Goal: Task Accomplishment & Management: Manage account settings

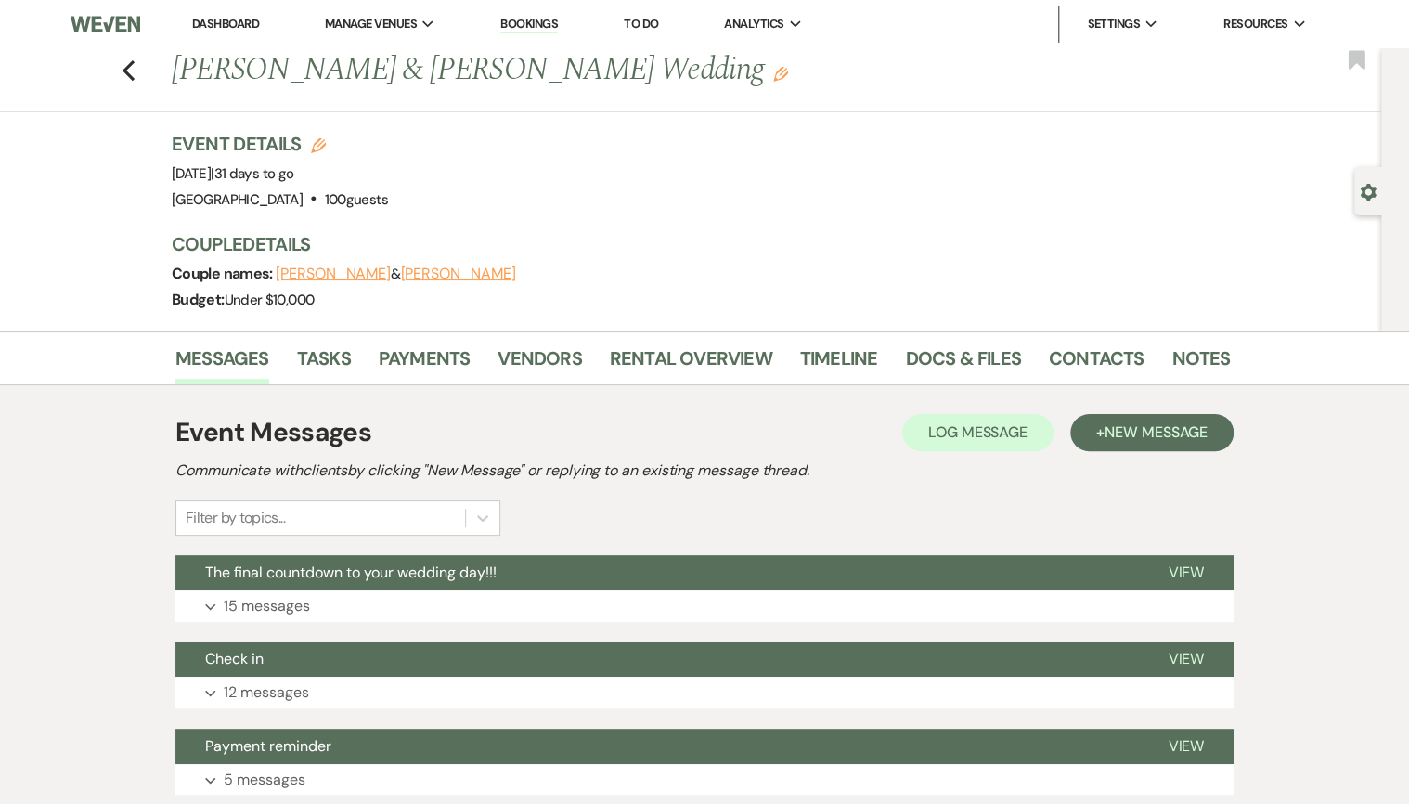
click at [213, 22] on link "Dashboard" at bounding box center [225, 24] width 67 height 16
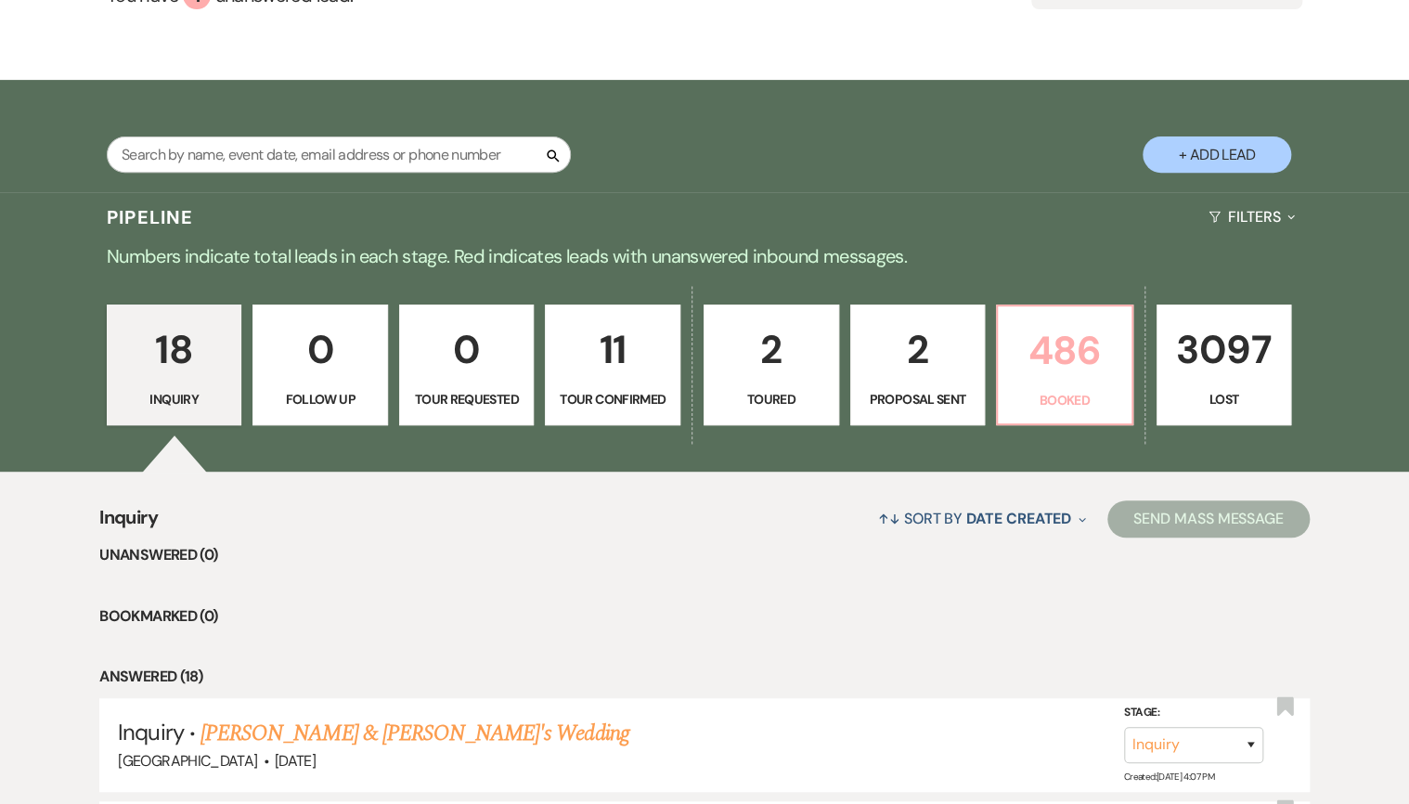
click at [1063, 380] on p "486" at bounding box center [1064, 350] width 111 height 62
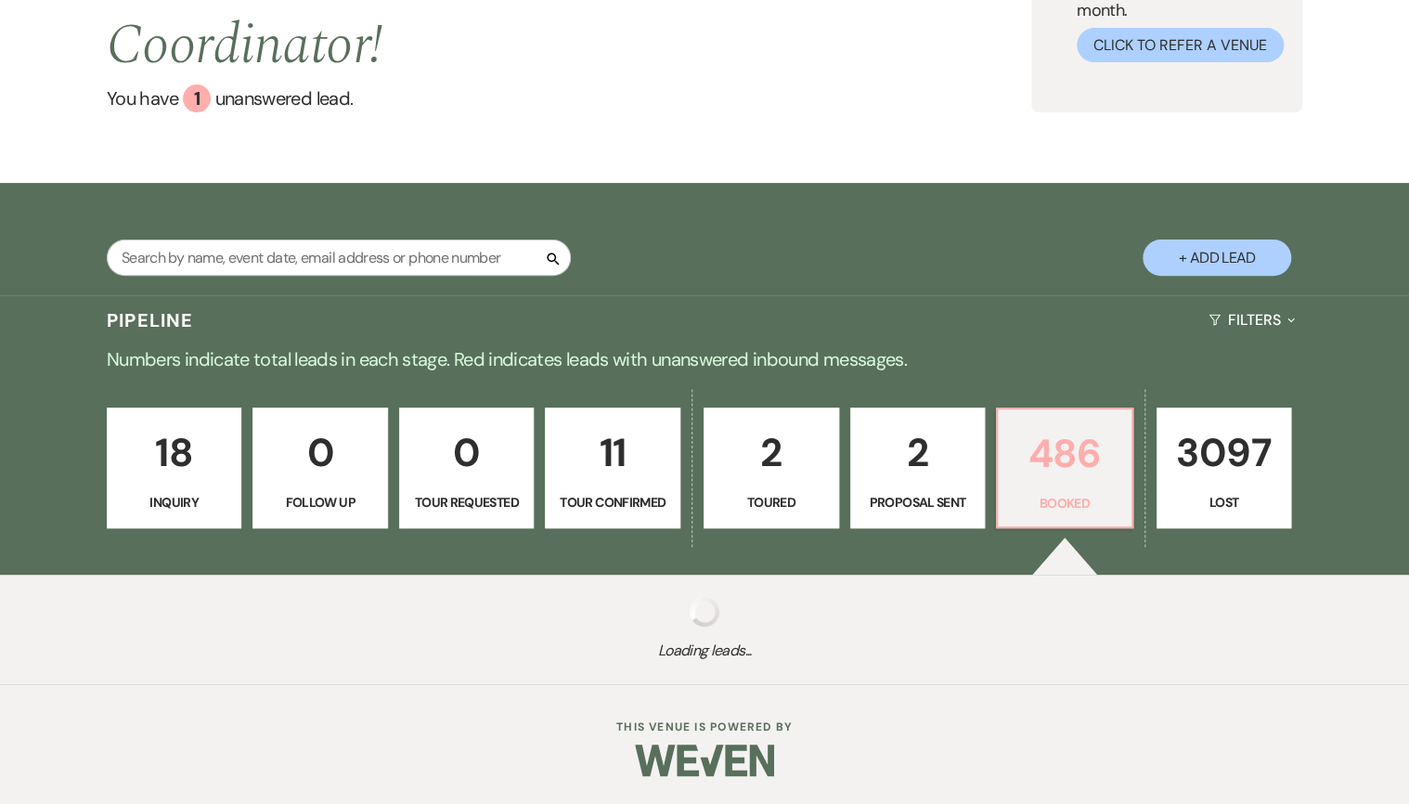
click at [1043, 444] on link "486 Booked" at bounding box center [1064, 467] width 137 height 121
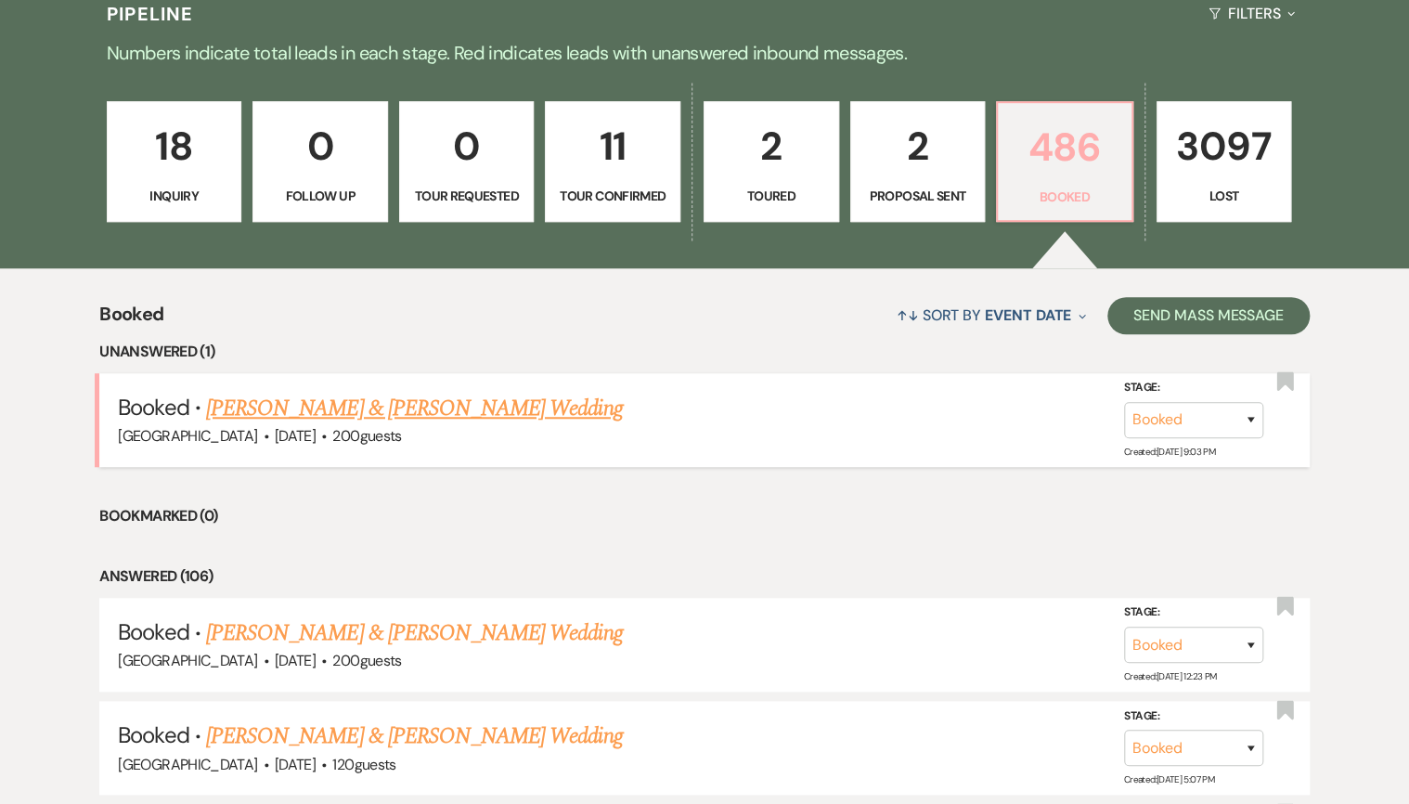
scroll to position [668, 0]
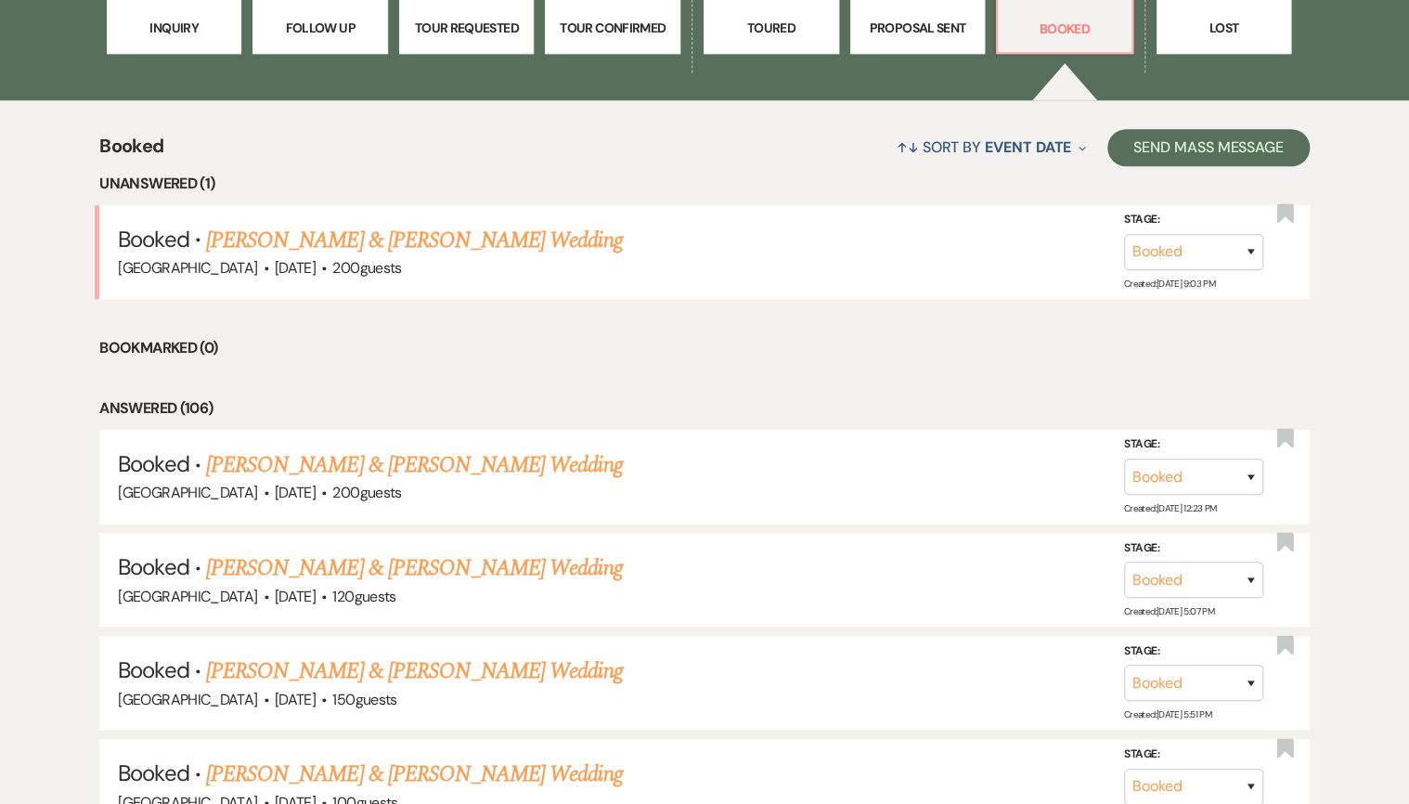
click at [950, 26] on p "Proposal Sent" at bounding box center [917, 28] width 111 height 20
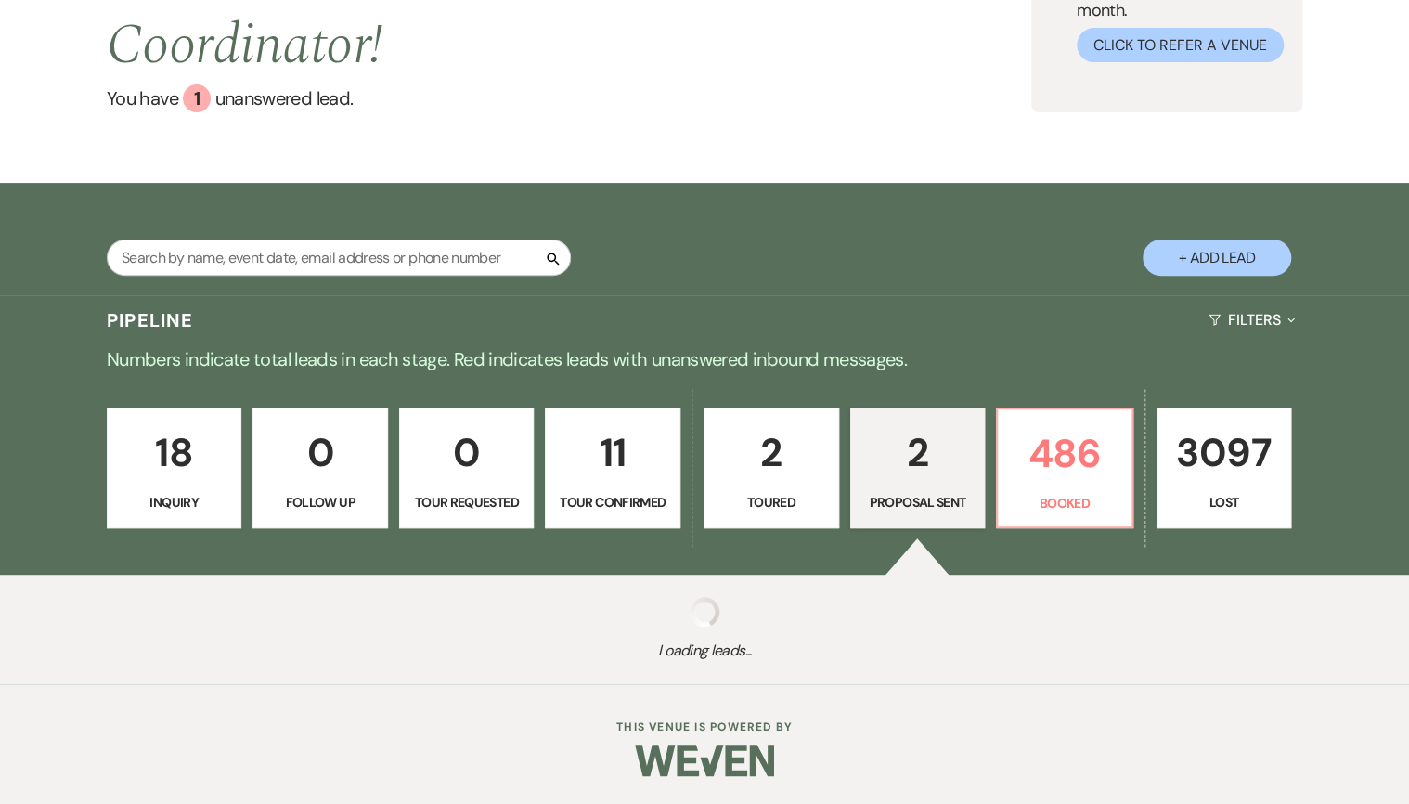
scroll to position [538, 0]
select select "6"
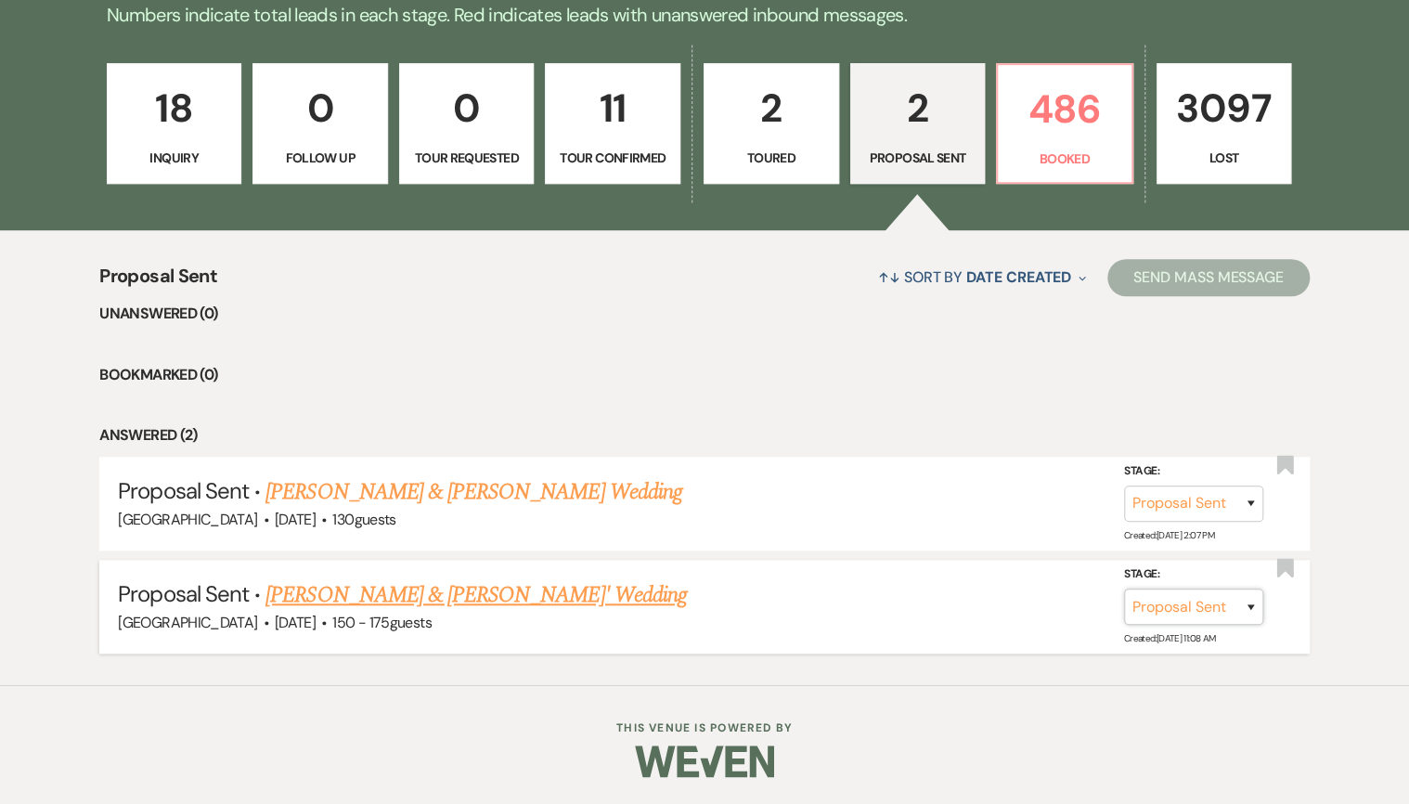
click at [1209, 601] on select "Inquiry Follow Up Tour Requested Tour Confirmed Toured Proposal Sent Booked Lost" at bounding box center [1193, 606] width 139 height 36
click at [453, 588] on link "[PERSON_NAME] & [PERSON_NAME]' Wedding" at bounding box center [475, 594] width 421 height 33
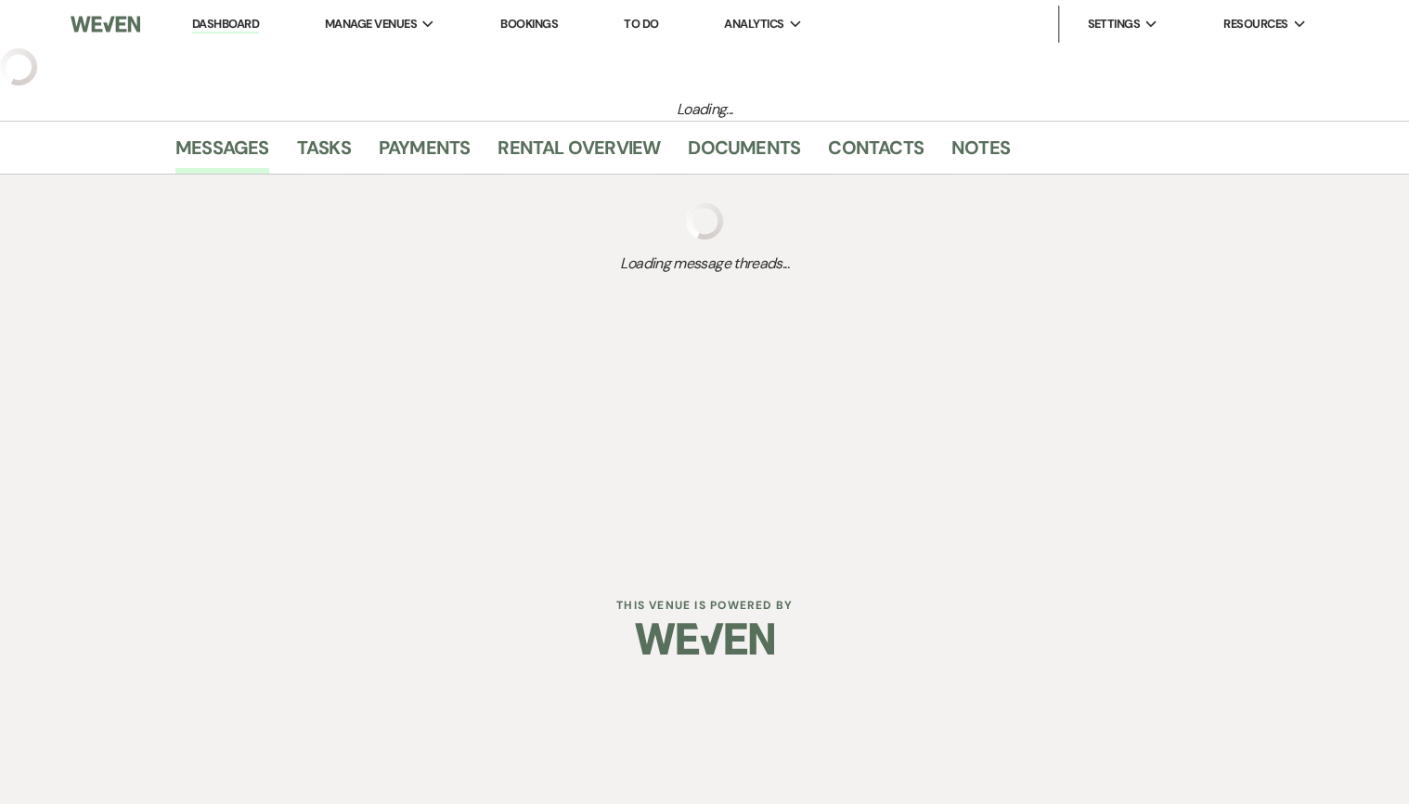
select select "6"
select select "4"
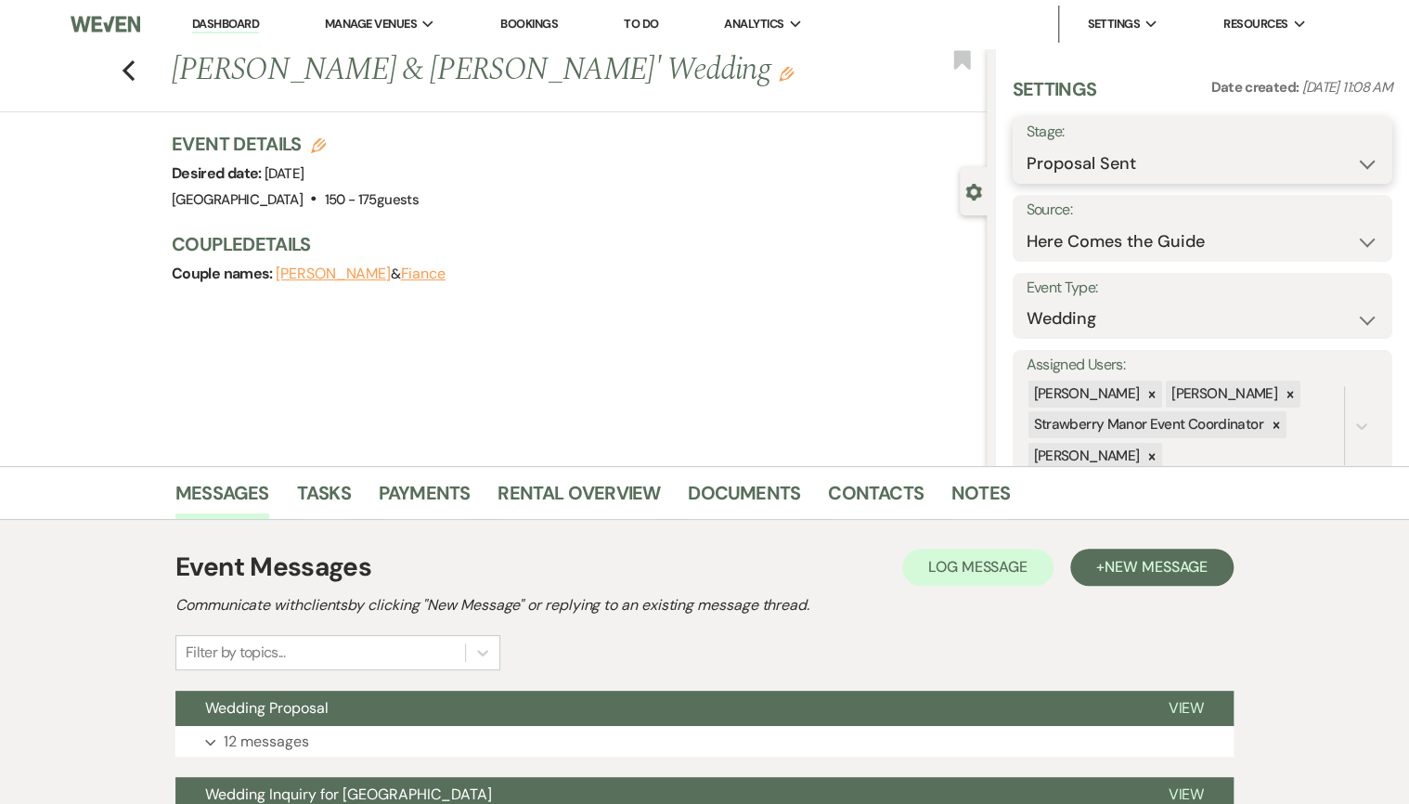
click at [1134, 174] on select "Inquiry Follow Up Tour Requested Tour Confirmed Toured Proposal Sent Booked Lost" at bounding box center [1203, 164] width 352 height 36
select select "7"
click at [1027, 146] on select "Inquiry Follow Up Tour Requested Tour Confirmed Toured Proposal Sent Booked Lost" at bounding box center [1203, 164] width 352 height 36
click at [774, 512] on link "Documents" at bounding box center [744, 498] width 112 height 41
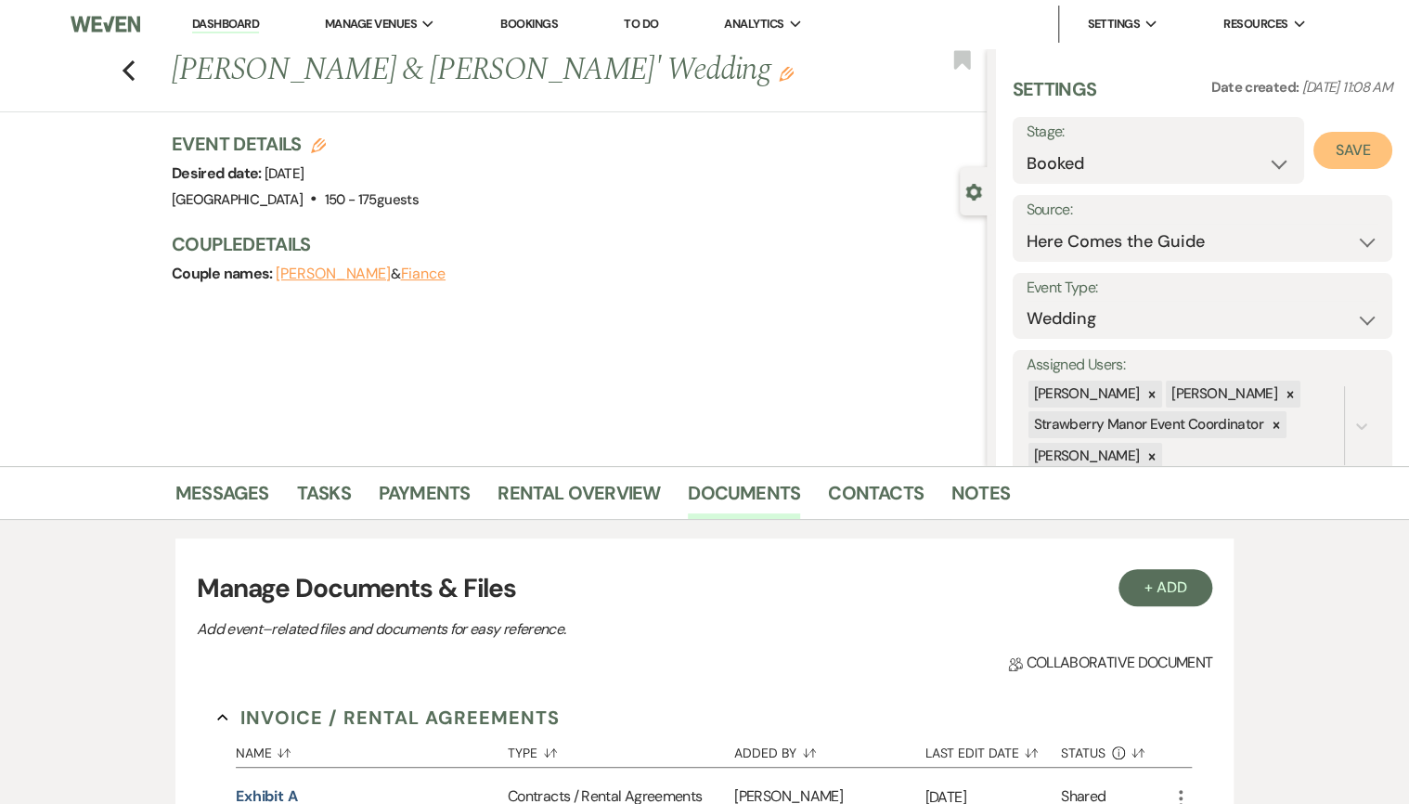
click at [1326, 154] on button "Save" at bounding box center [1352, 150] width 79 height 37
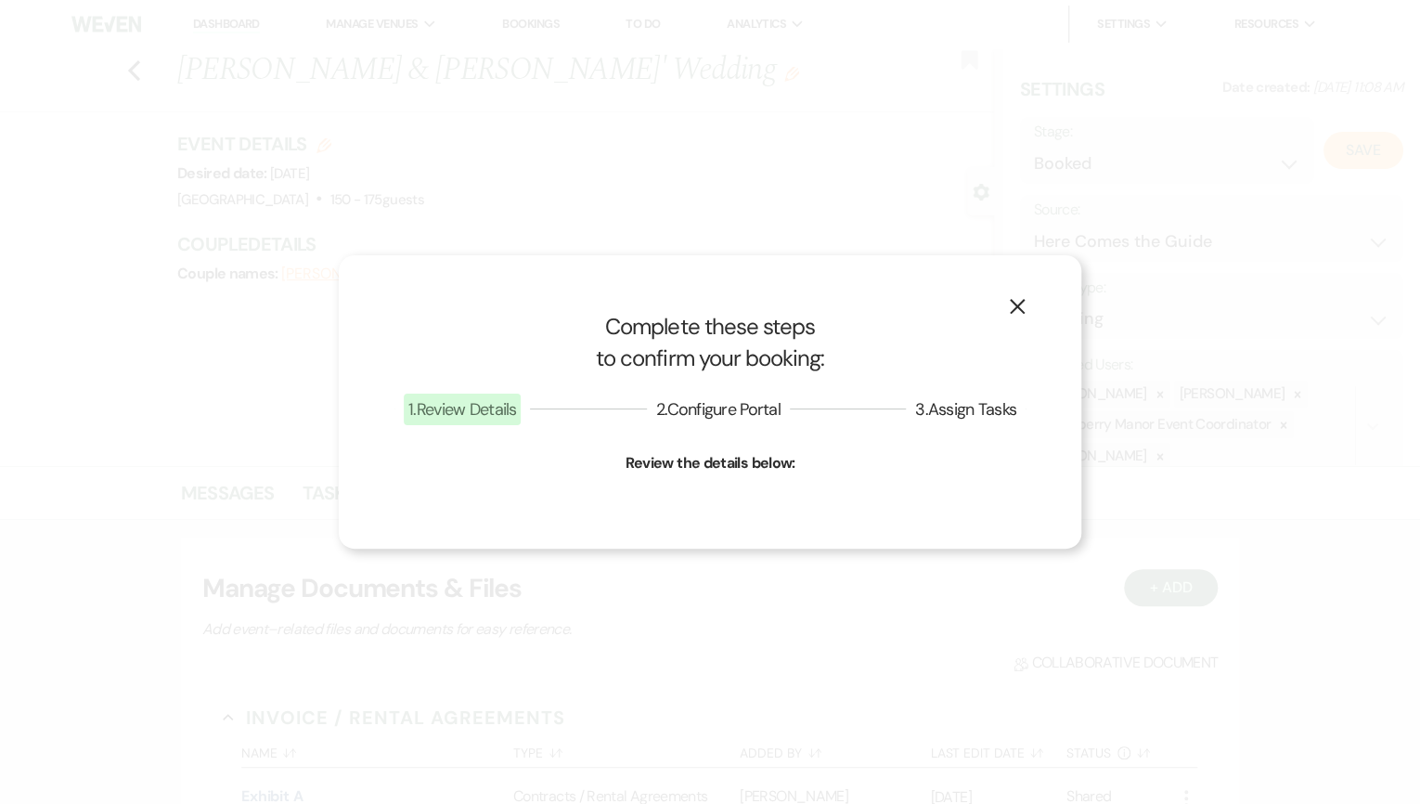
select select "1"
select select "597"
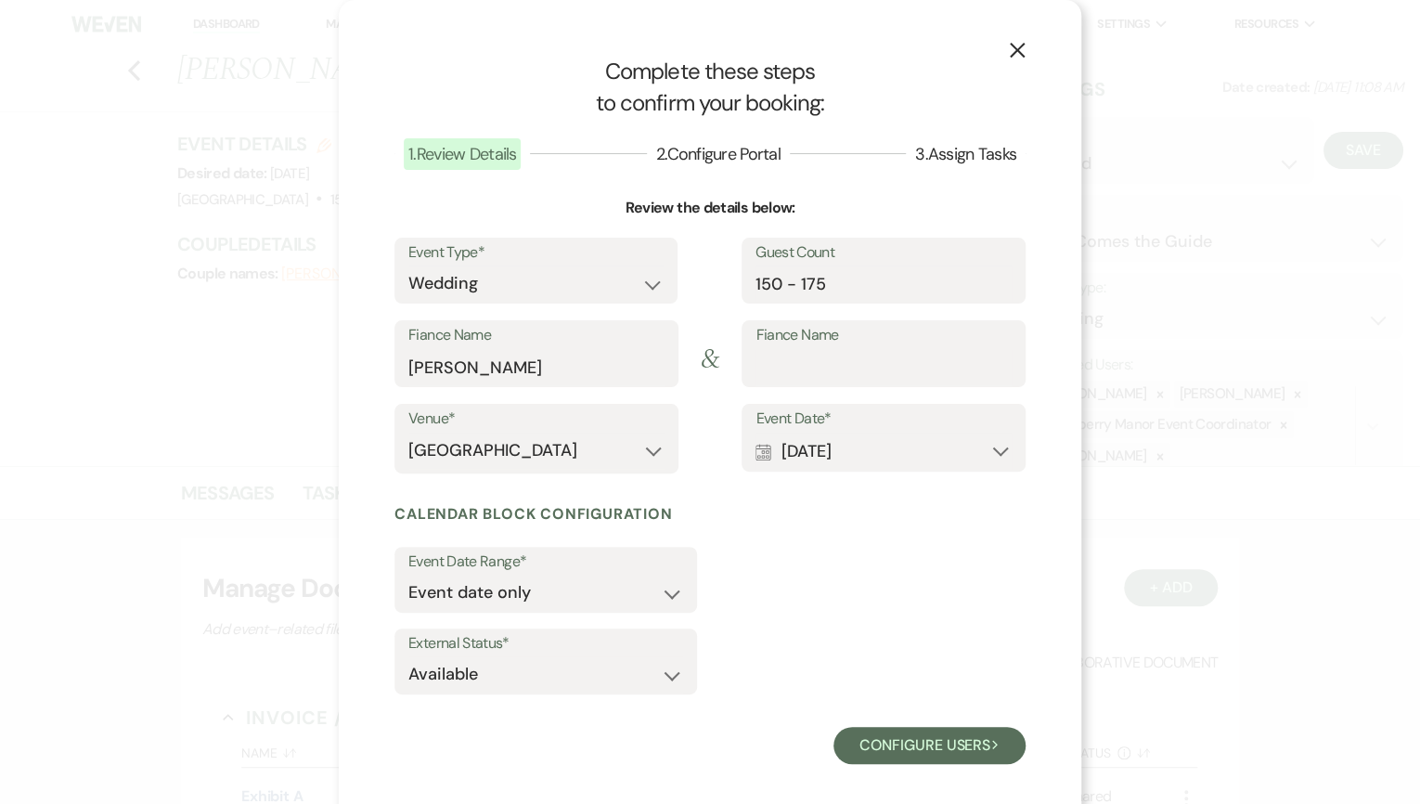
click at [1009, 58] on icon "X" at bounding box center [1017, 50] width 17 height 17
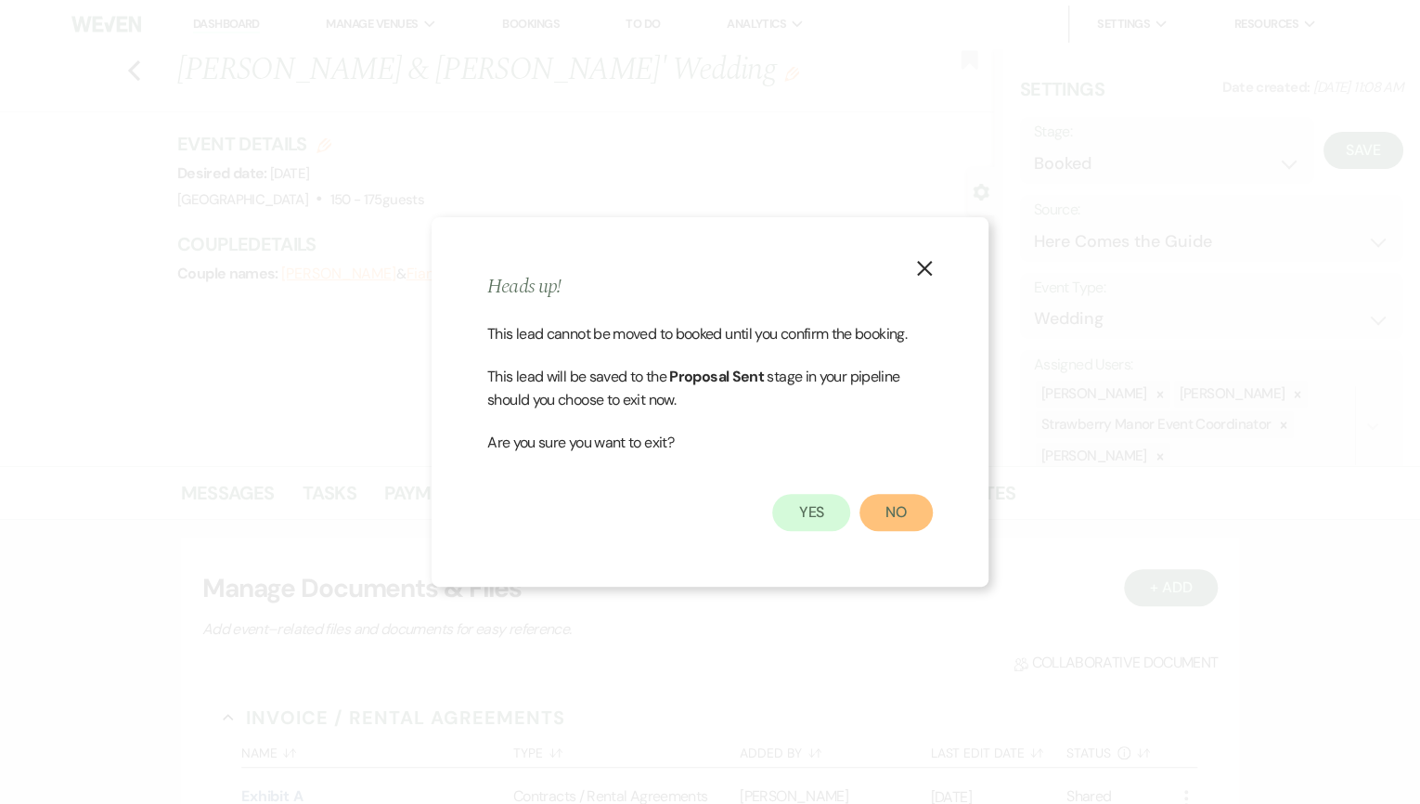
click at [896, 519] on button "No" at bounding box center [895, 512] width 73 height 37
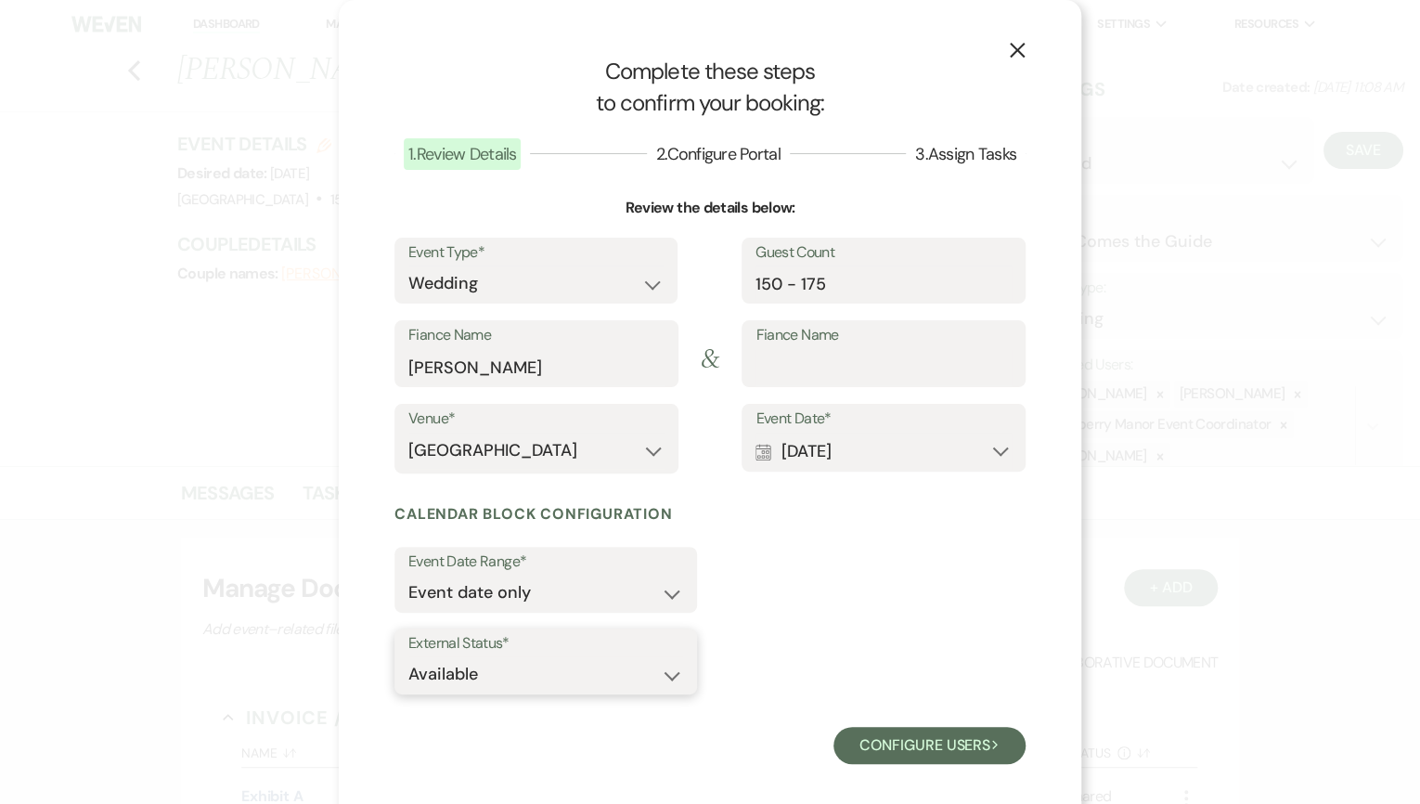
click at [490, 677] on select "Available Unavailable" at bounding box center [545, 674] width 275 height 36
click at [887, 745] on button "Configure users Next" at bounding box center [930, 745] width 192 height 37
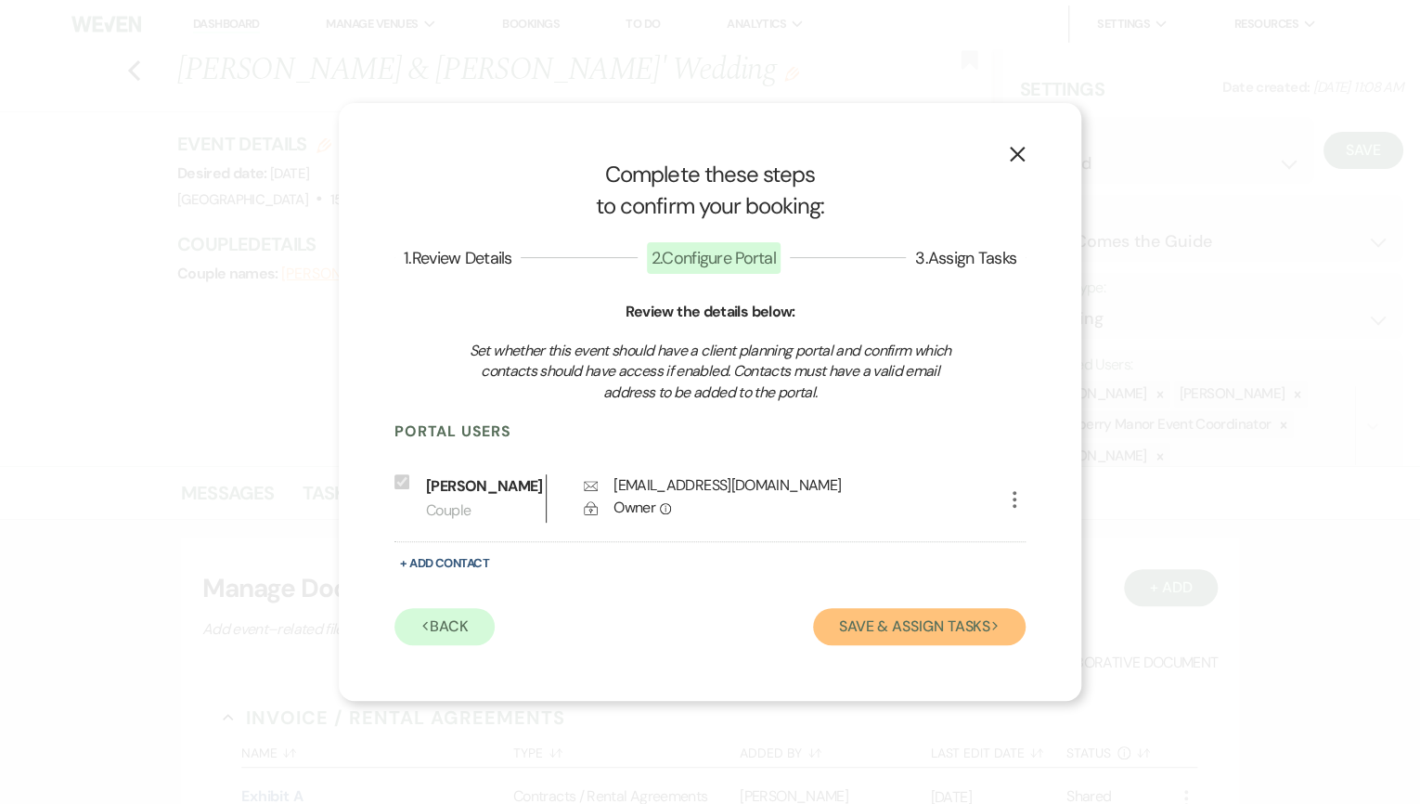
click at [951, 624] on button "Save & Assign Tasks Next" at bounding box center [919, 626] width 213 height 37
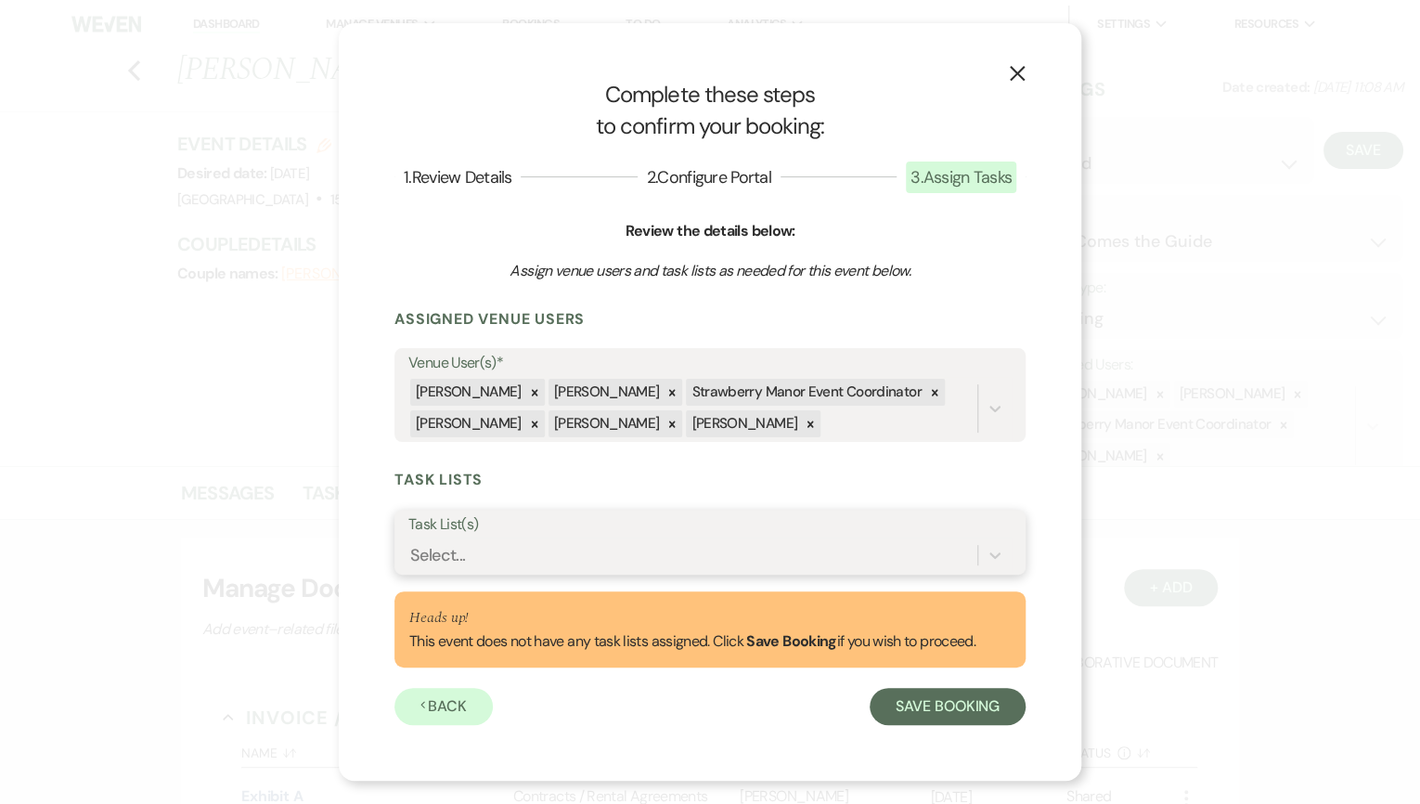
click at [533, 540] on div "Select..." at bounding box center [692, 555] width 569 height 32
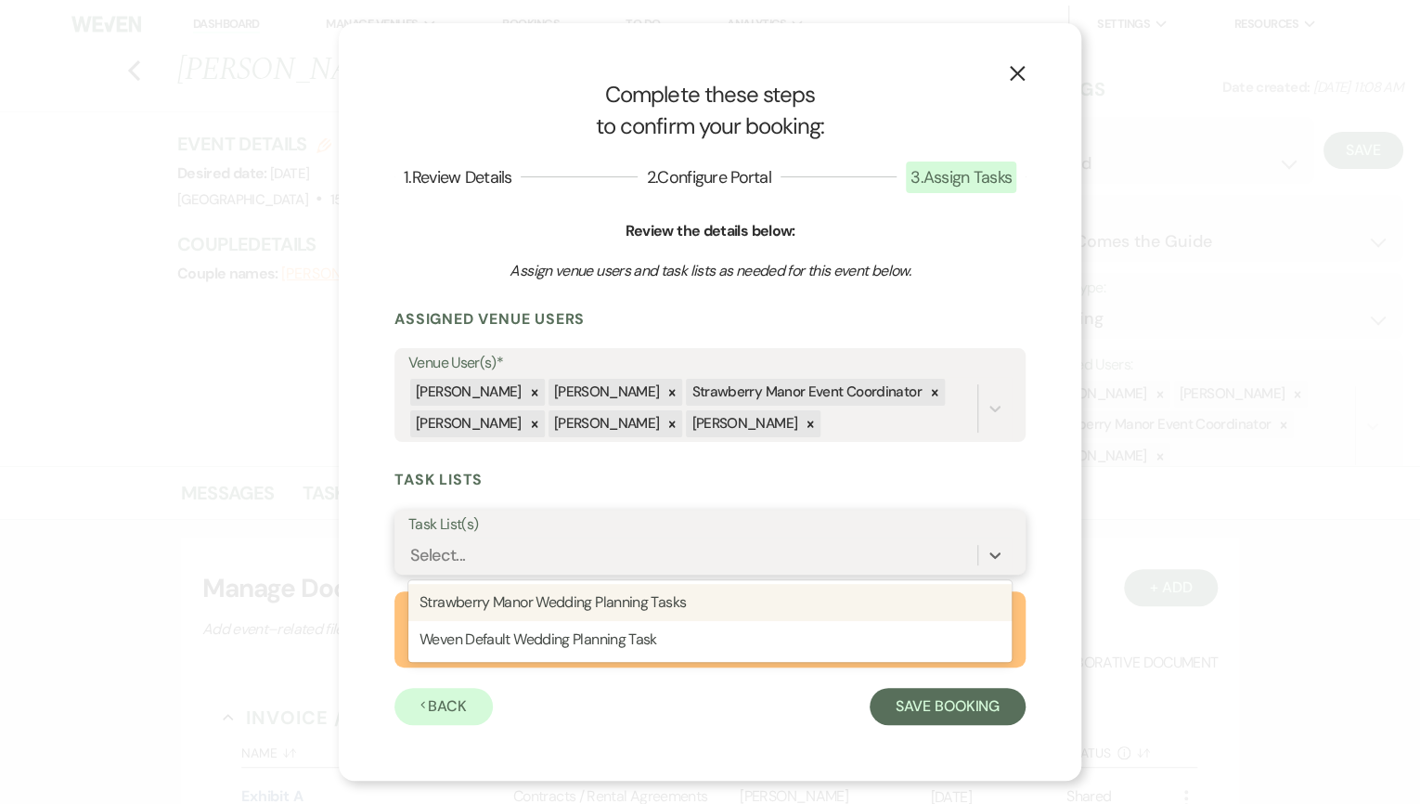
click at [533, 540] on div "Select..." at bounding box center [692, 555] width 569 height 32
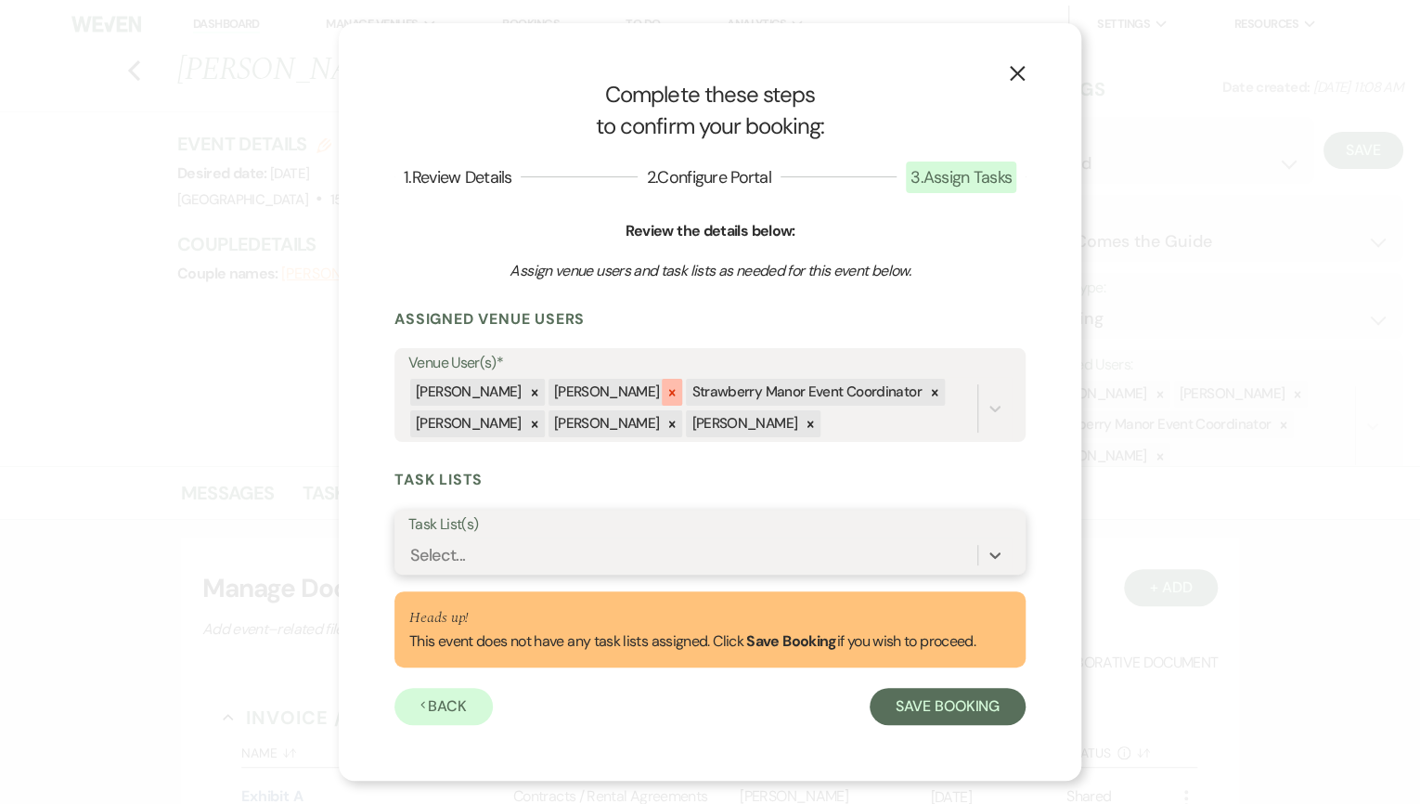
click at [666, 392] on icon at bounding box center [672, 392] width 13 height 13
click at [790, 389] on icon at bounding box center [796, 392] width 13 height 13
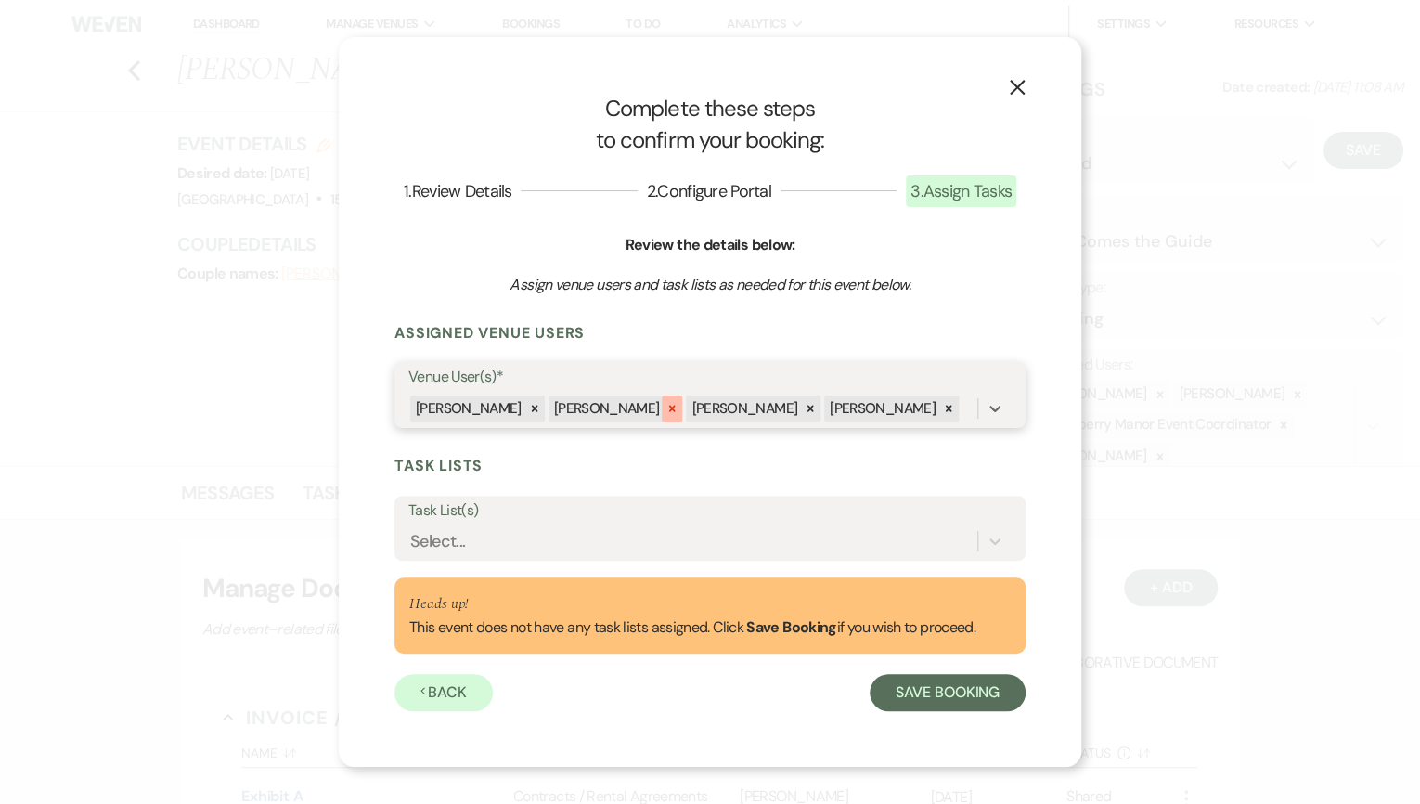
click at [666, 407] on icon at bounding box center [672, 408] width 13 height 13
click at [662, 407] on div at bounding box center [672, 408] width 20 height 27
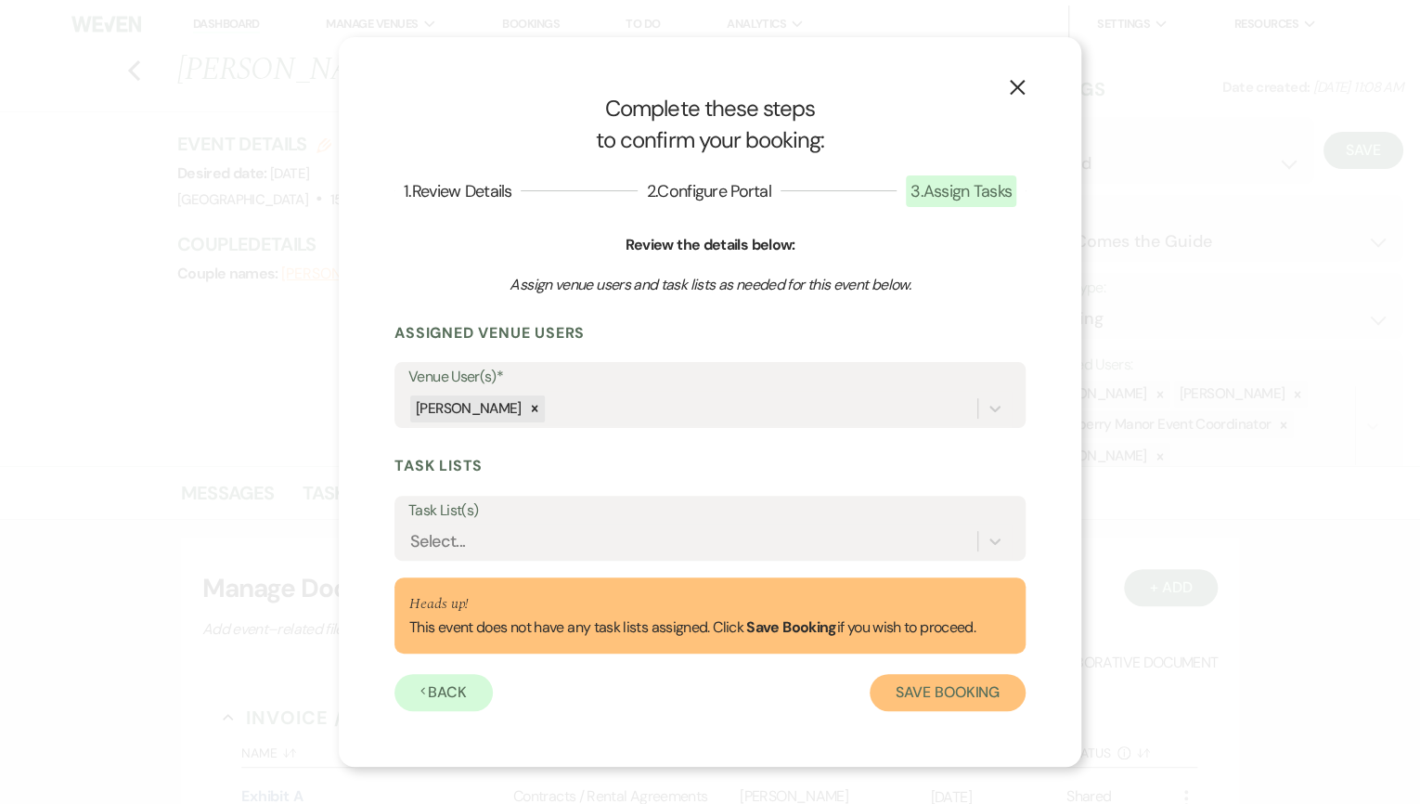
click at [901, 693] on button "Save Booking" at bounding box center [948, 692] width 156 height 37
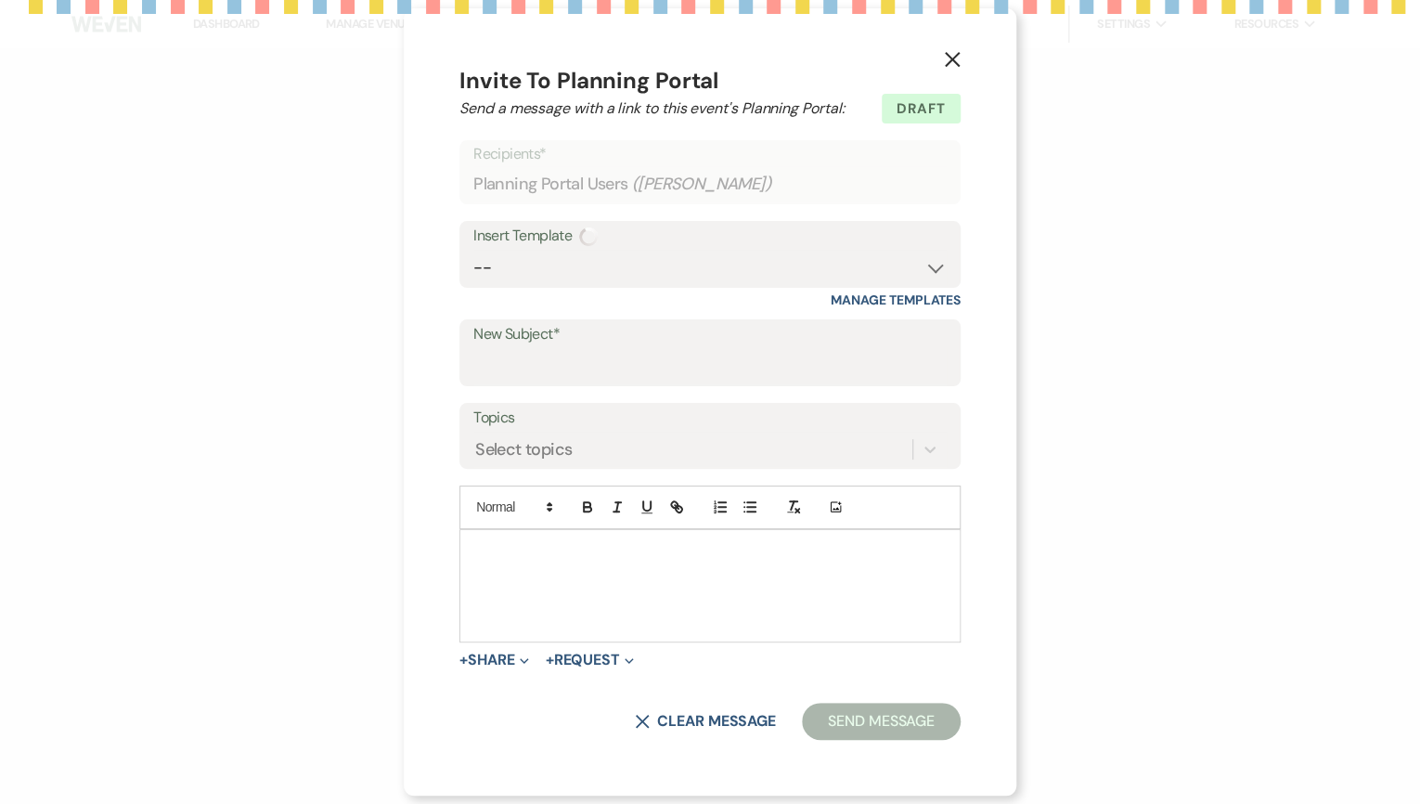
select select "14"
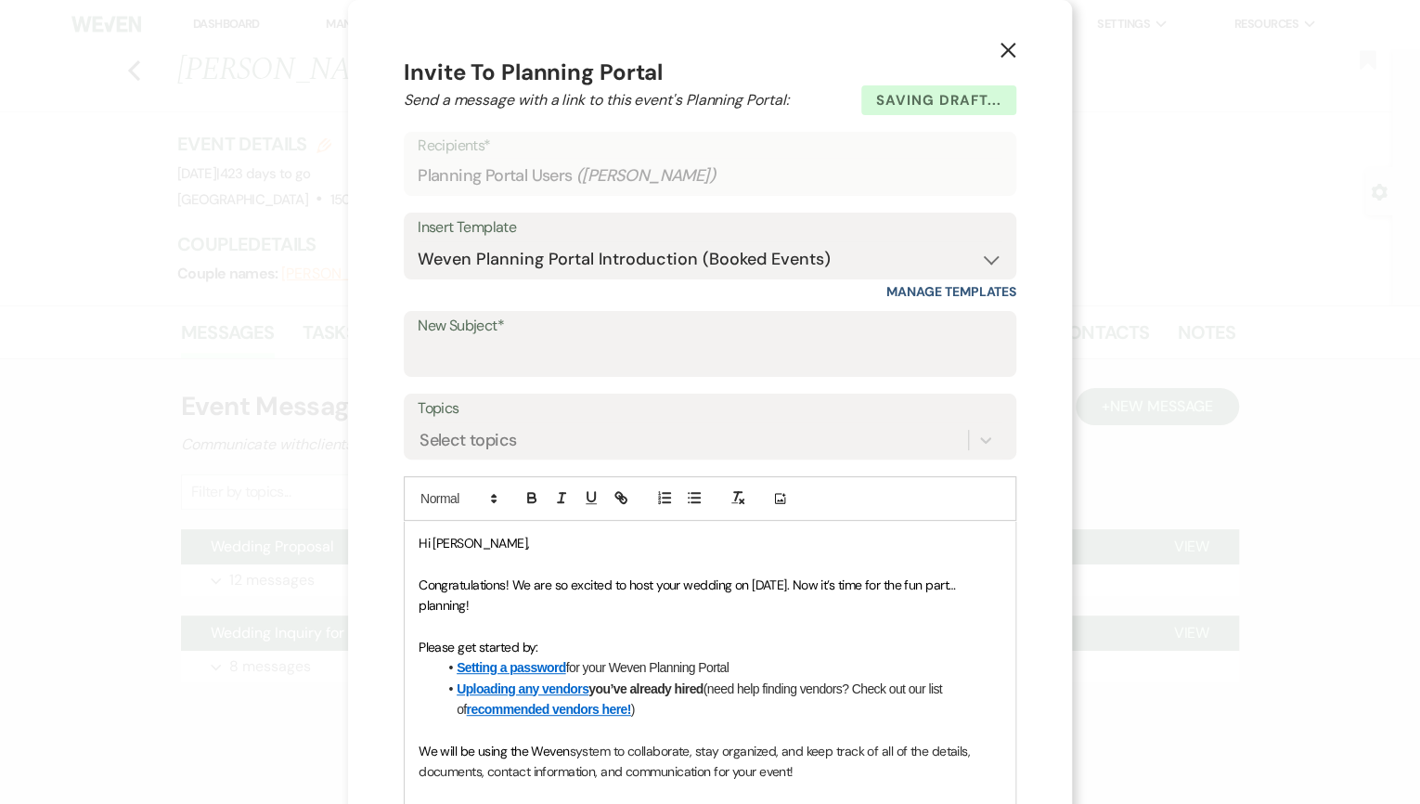
click at [1004, 48] on use "button" at bounding box center [1008, 50] width 15 height 15
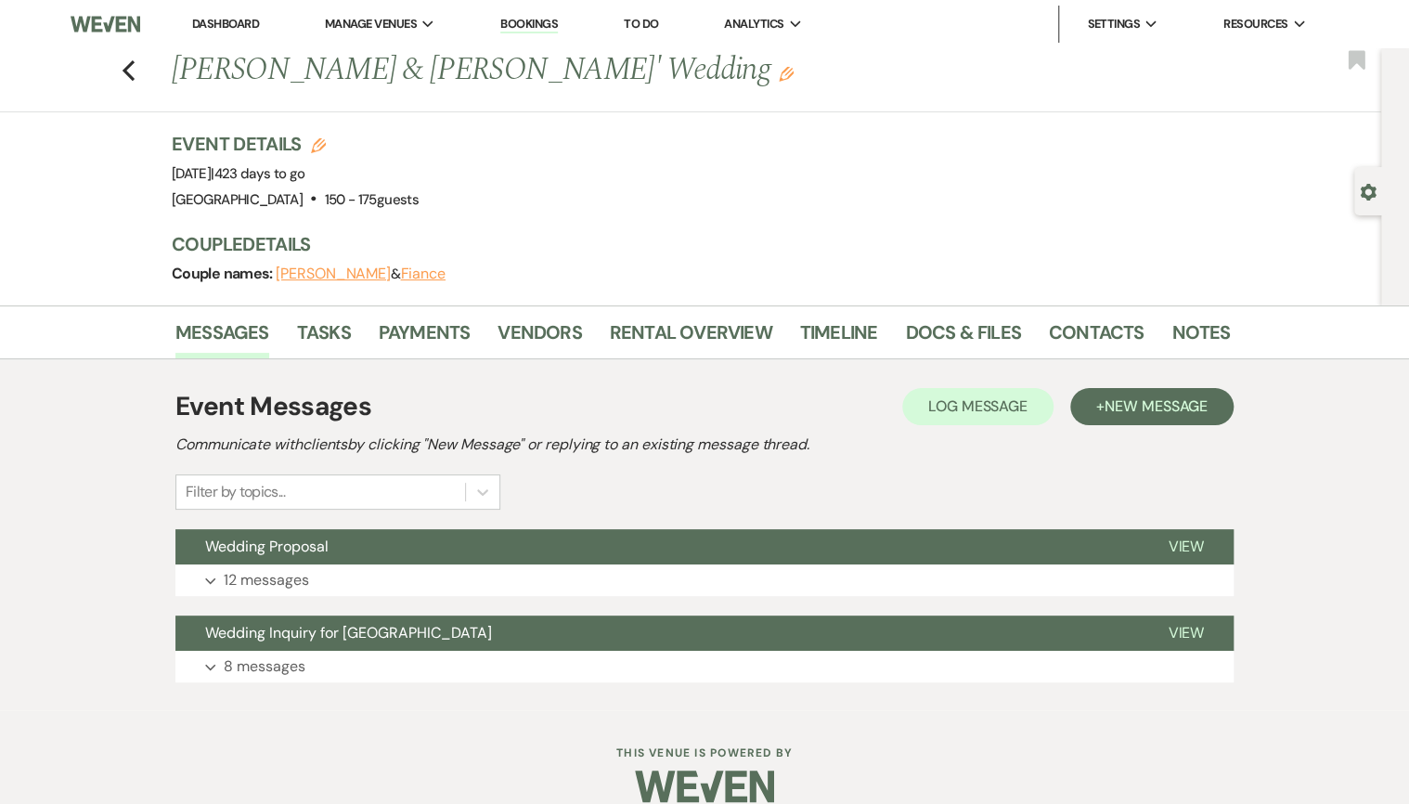
click at [205, 23] on link "Dashboard" at bounding box center [225, 24] width 67 height 16
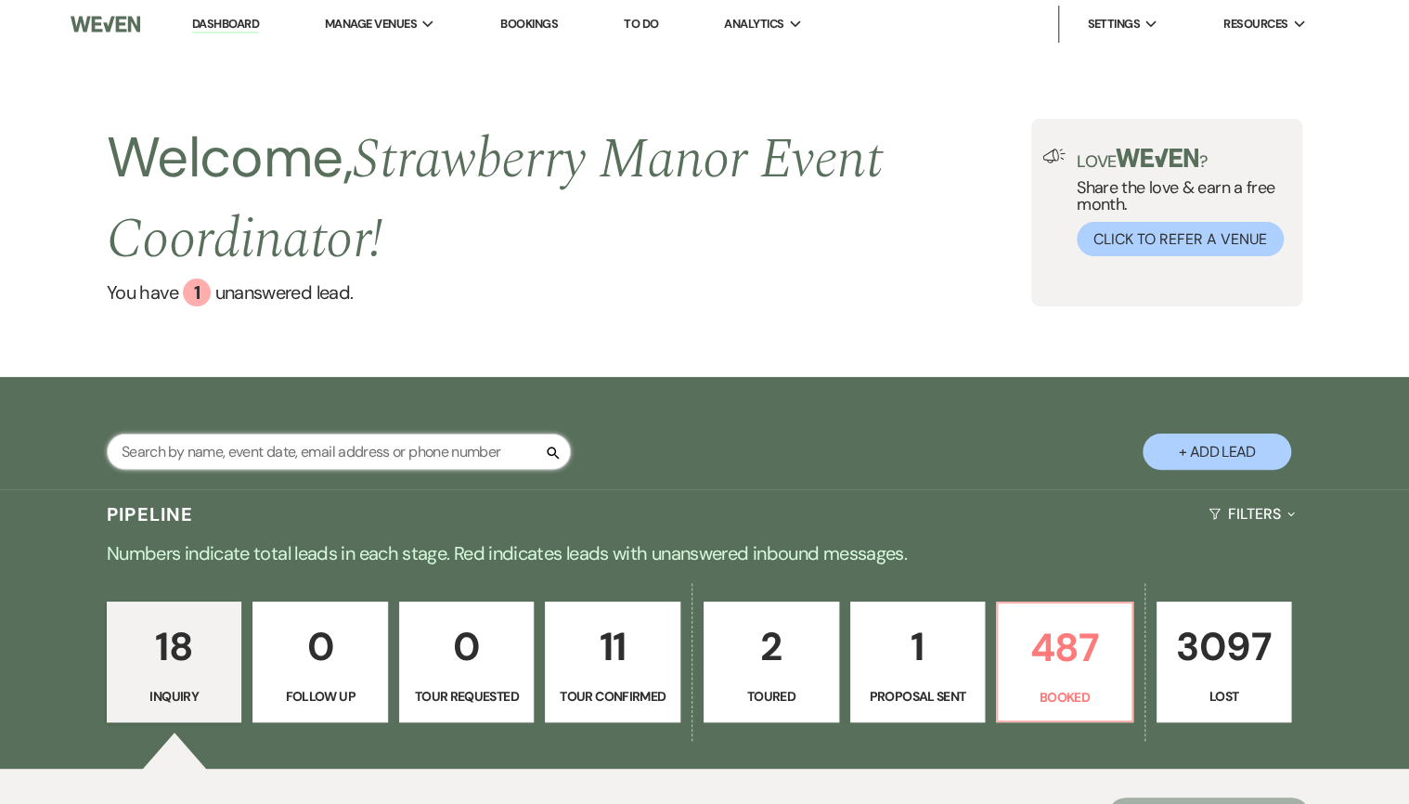
click at [248, 453] on input "text" at bounding box center [339, 451] width 464 height 36
type input "[PERSON_NAME]"
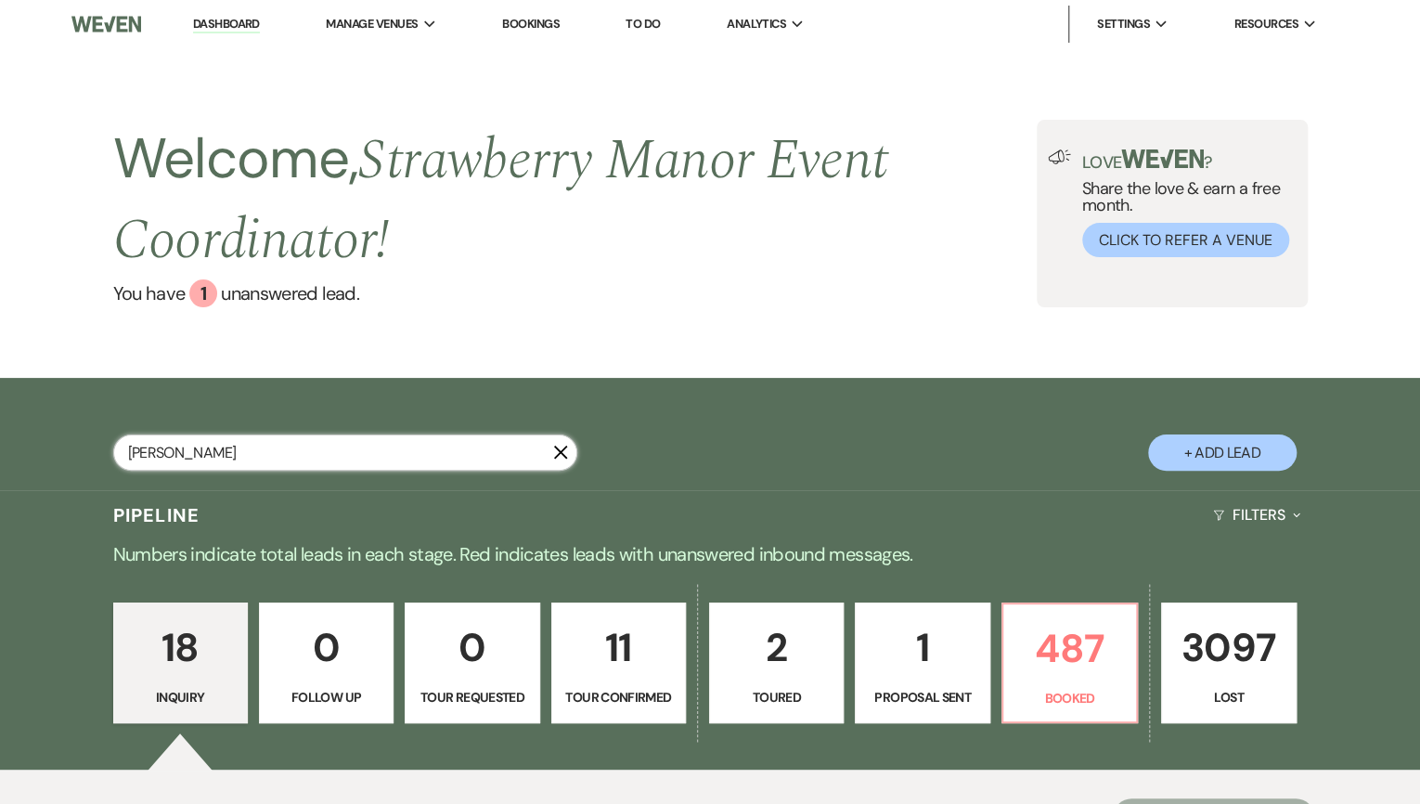
select select "8"
select select "5"
select select "8"
select select "5"
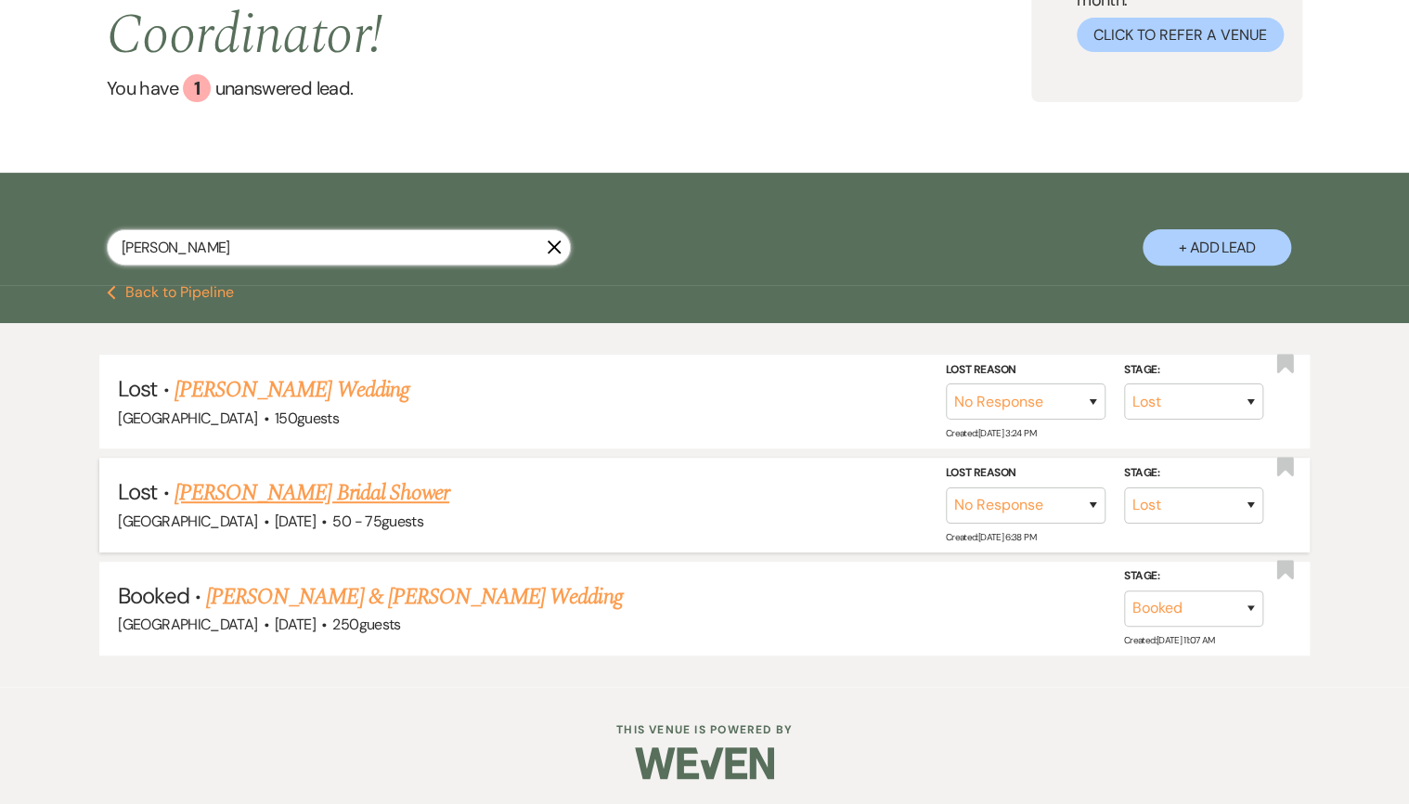
scroll to position [205, 0]
click at [555, 247] on use "button" at bounding box center [555, 246] width 14 height 14
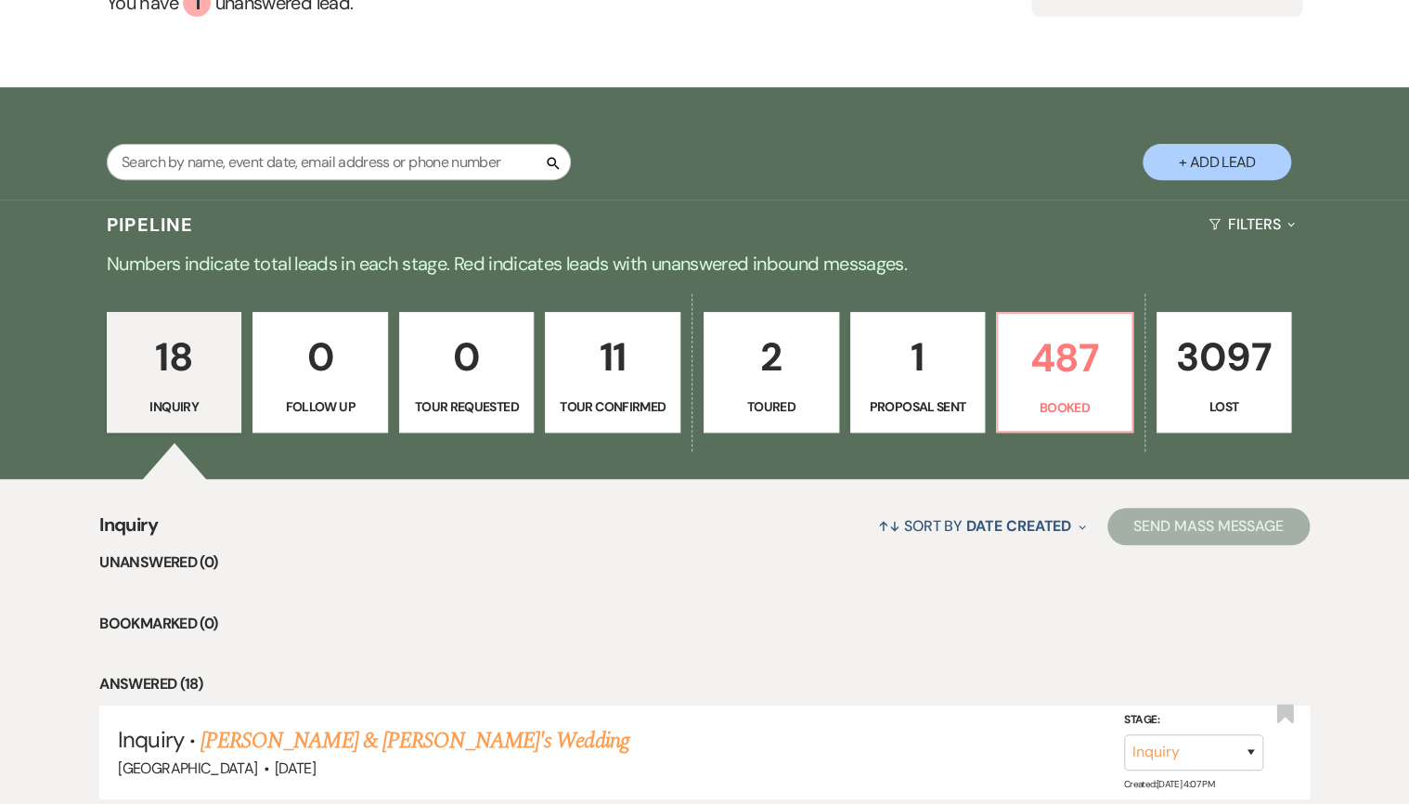
scroll to position [297, 0]
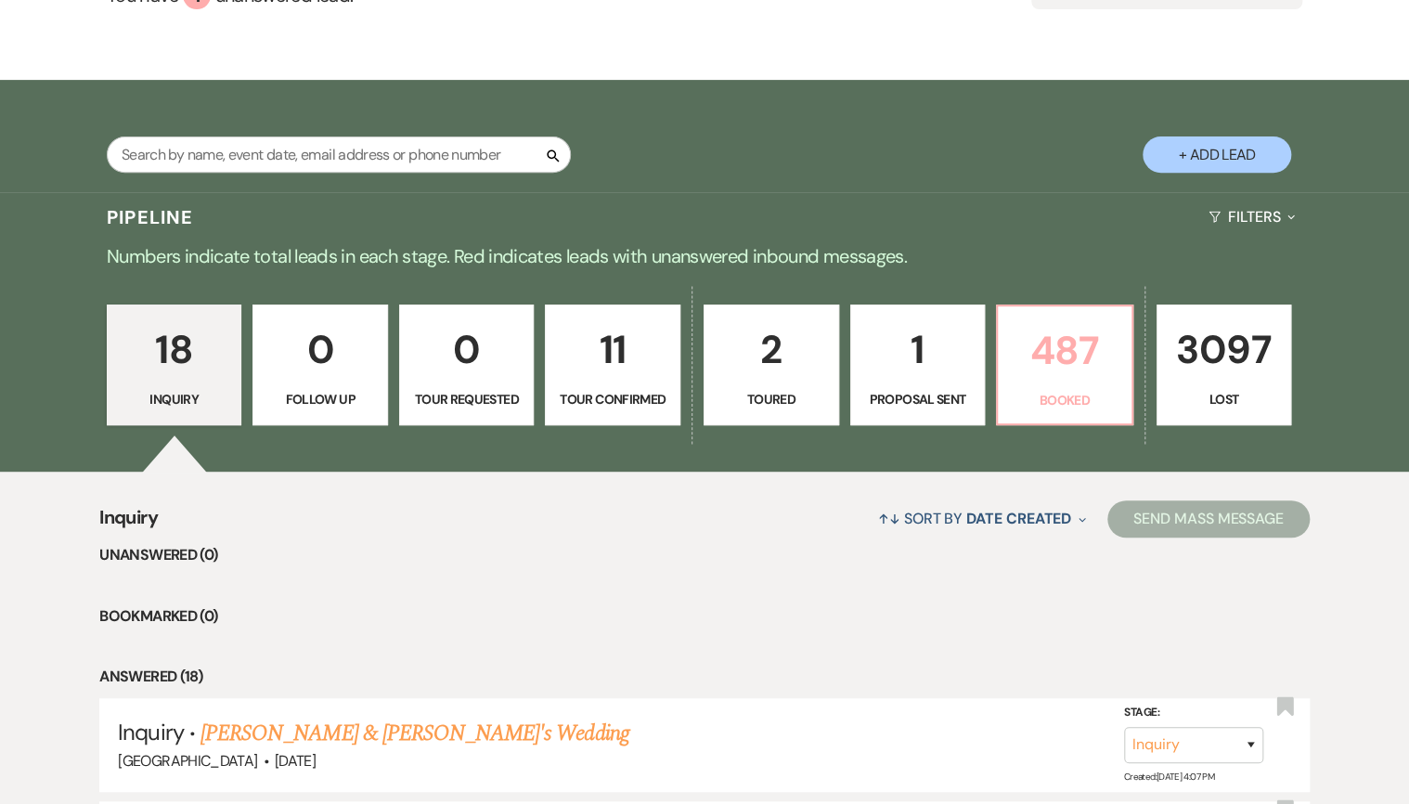
click at [1053, 414] on link "487 Booked" at bounding box center [1064, 364] width 137 height 121
